Goal: Information Seeking & Learning: Learn about a topic

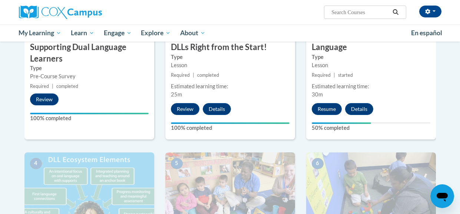
scroll to position [273, 0]
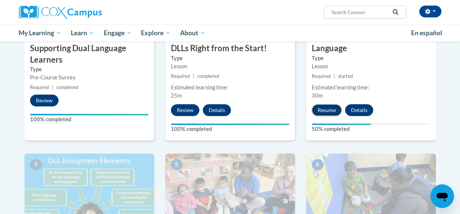
click at [321, 110] on button "Resume" at bounding box center [327, 110] width 30 height 12
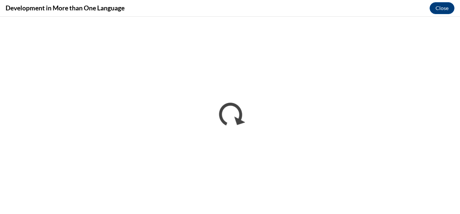
scroll to position [0, 0]
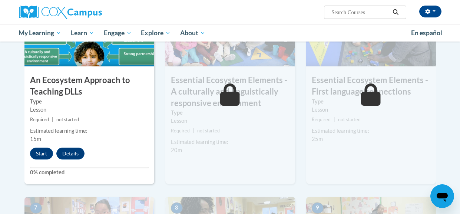
scroll to position [436, 0]
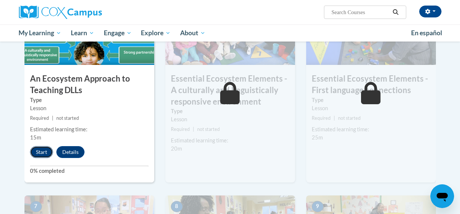
click at [40, 151] on button "Start" at bounding box center [41, 152] width 23 height 12
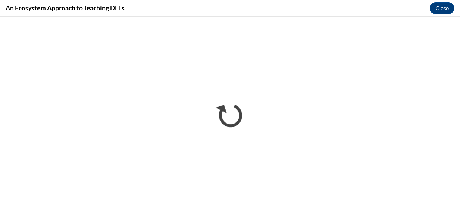
scroll to position [0, 0]
